Goal: Transaction & Acquisition: Purchase product/service

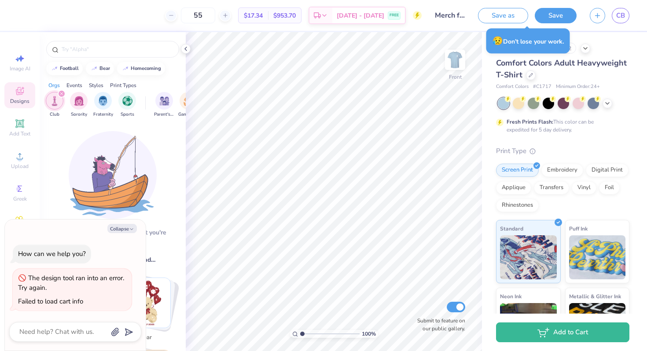
scroll to position [1305, 0]
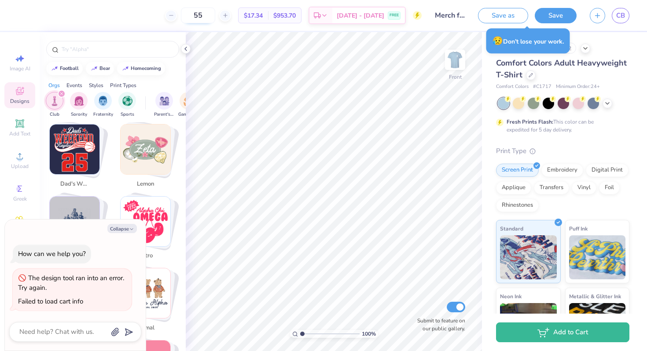
click at [215, 10] on input "55" at bounding box center [198, 15] width 34 height 16
type input "70"
type textarea "x"
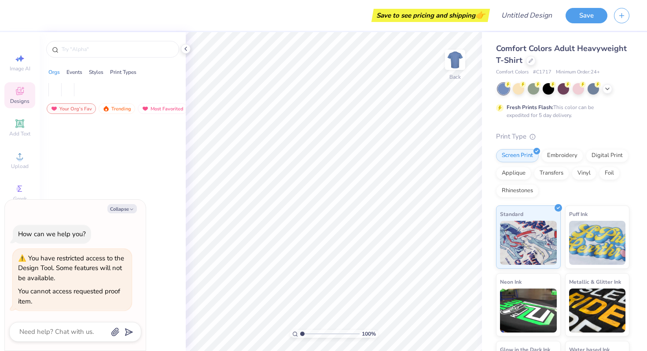
type textarea "x"
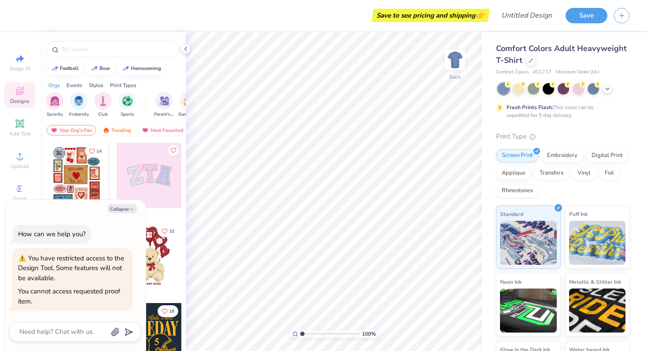
click at [415, 8] on div "Save to see pricing and shipping 👉" at bounding box center [255, 15] width 463 height 31
click at [436, 15] on div "Save to see pricing and shipping 👉" at bounding box center [430, 15] width 114 height 13
